Goal: Task Accomplishment & Management: Complete application form

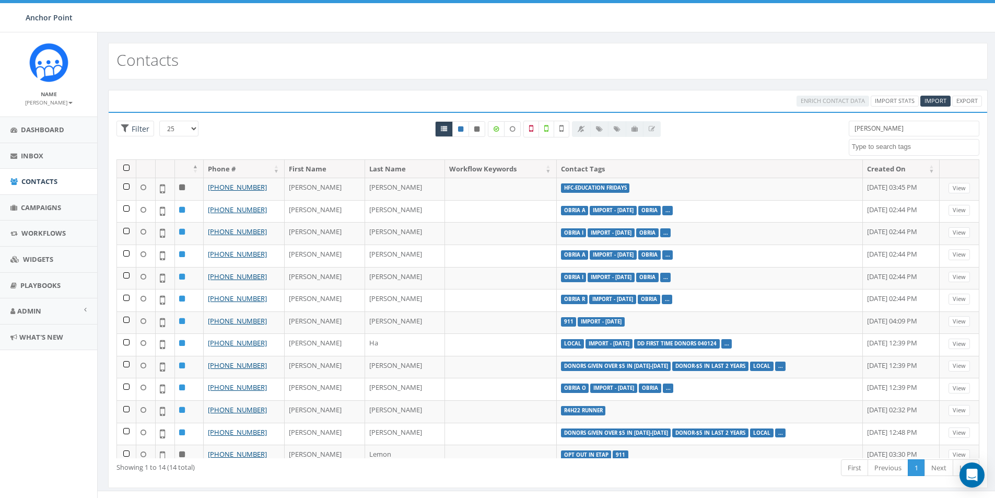
select select
click at [42, 183] on span "Contacts" at bounding box center [39, 181] width 36 height 9
select select
click at [939, 99] on span "Import" at bounding box center [936, 101] width 22 height 8
select select
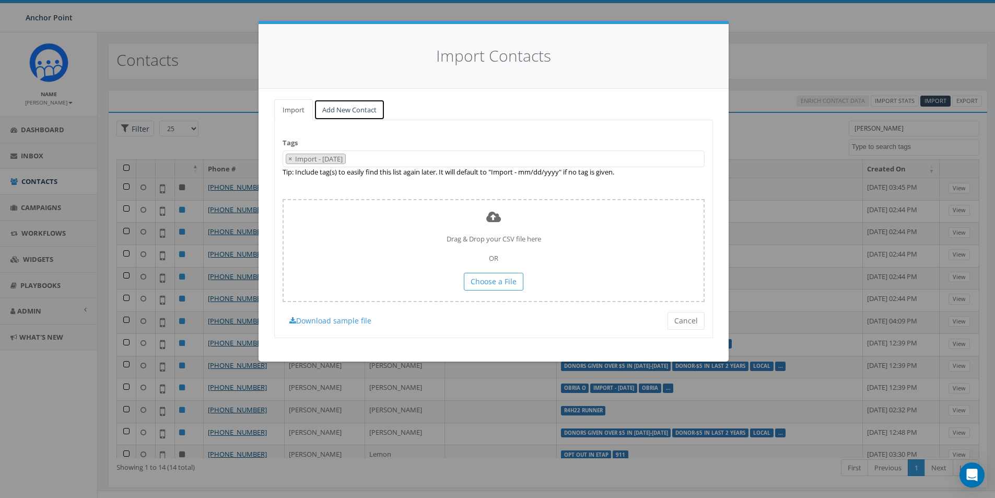
click at [339, 109] on link "Add New Contact" at bounding box center [349, 109] width 71 height 21
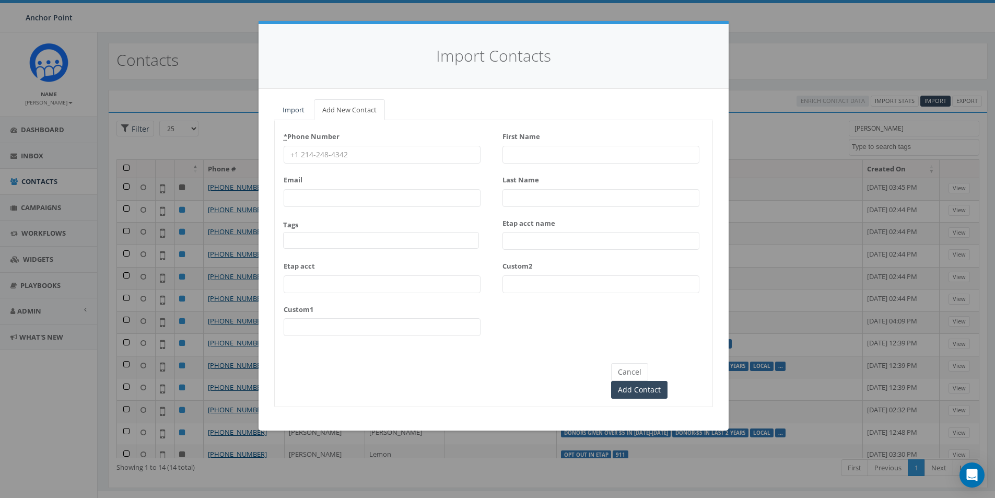
click at [308, 152] on input "* Phone Number" at bounding box center [382, 155] width 197 height 18
type input "832-561-1726"
click at [310, 249] on div "* Phone Number 832-561-1726 Email Tags 0613 Donor Dinner 2024/09/12 2024 gala 2…" at bounding box center [382, 236] width 197 height 216
click at [312, 244] on span at bounding box center [381, 240] width 196 height 17
type textarea "HFC"
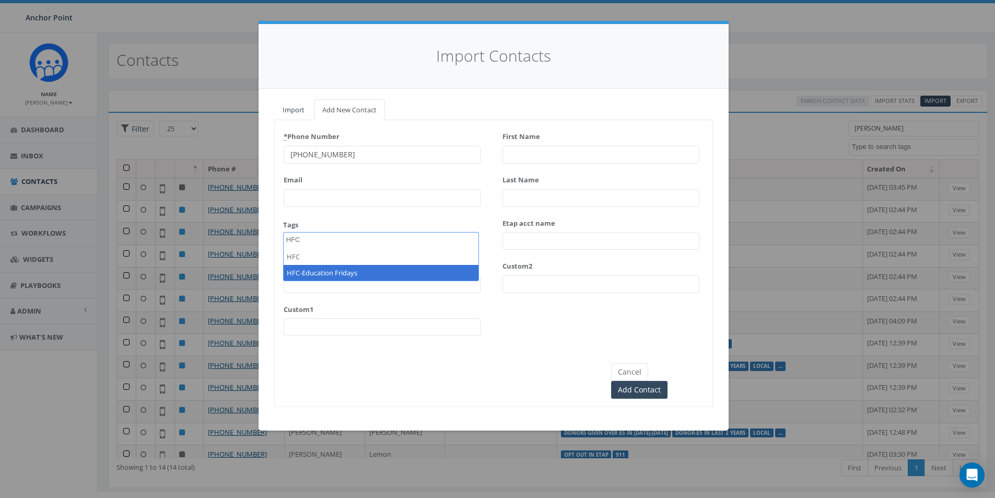
select select "HFC-Education Fridays"
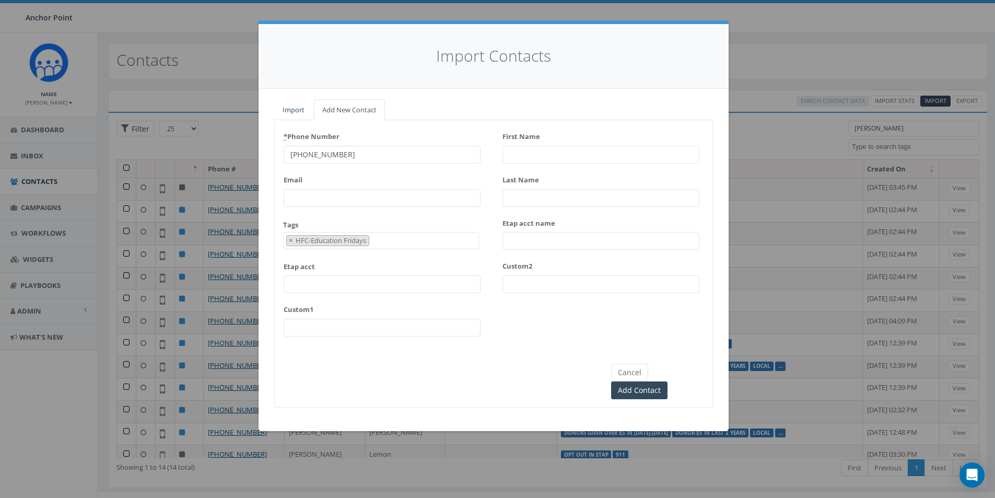
click at [528, 153] on input "First Name" at bounding box center [601, 155] width 197 height 18
type input "Lily"
type input "Argueta"
click at [668, 381] on input "Add Contact" at bounding box center [639, 390] width 56 height 18
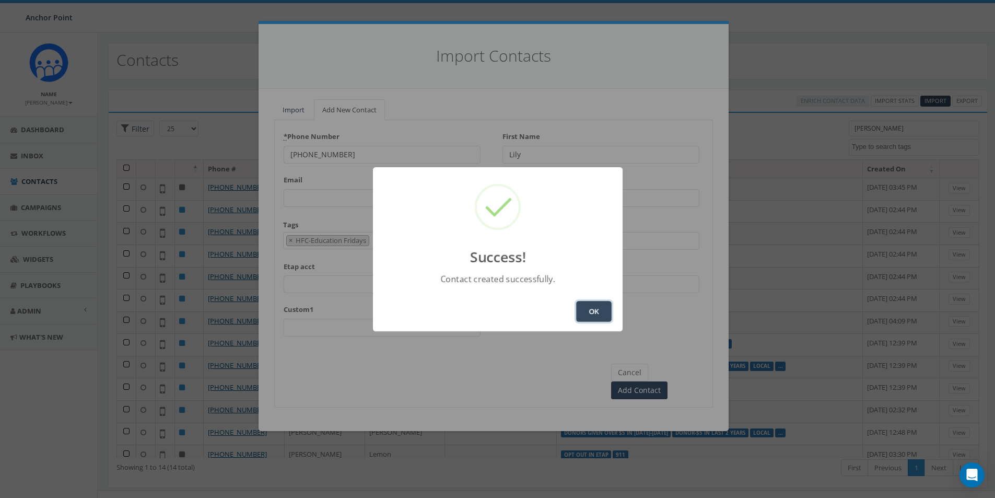
click at [605, 306] on button "OK" at bounding box center [594, 311] width 36 height 21
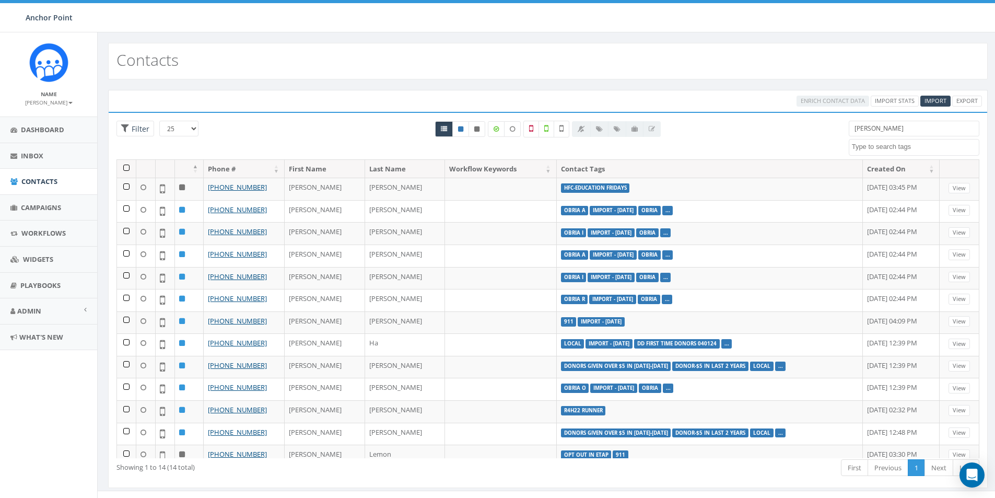
select select
drag, startPoint x: 884, startPoint y: 130, endPoint x: 784, endPoint y: 117, distance: 101.7
click at [799, 124] on div "25 50 100 Filter Angela 0613 Donor Dinner 2024/09/12 2024 gala 22 gala guest 91…" at bounding box center [548, 140] width 879 height 39
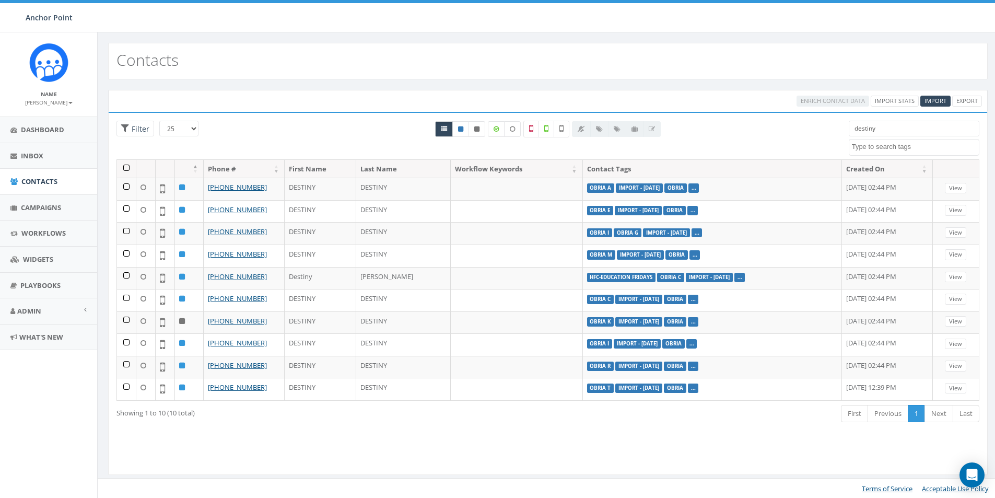
type input "destiny"
